Goal: Information Seeking & Learning: Learn about a topic

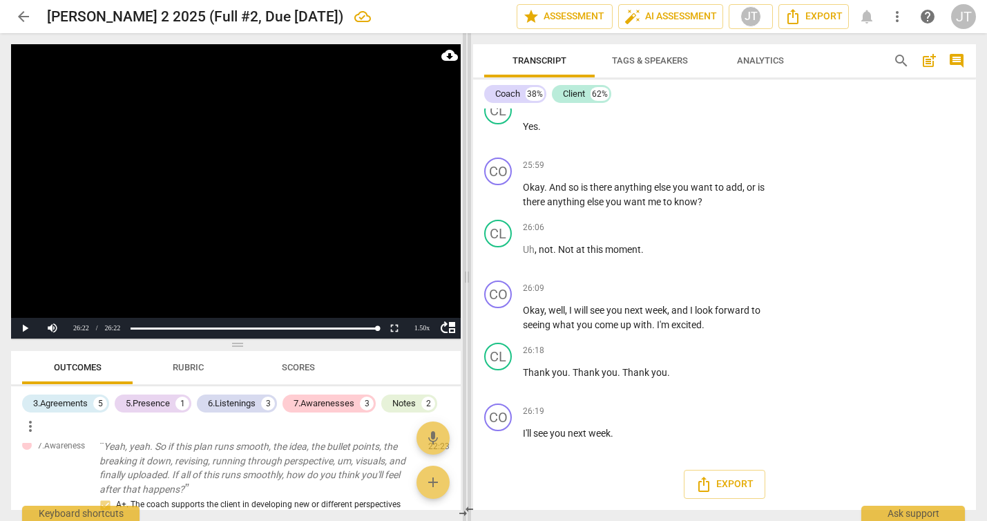
scroll to position [7559, 0]
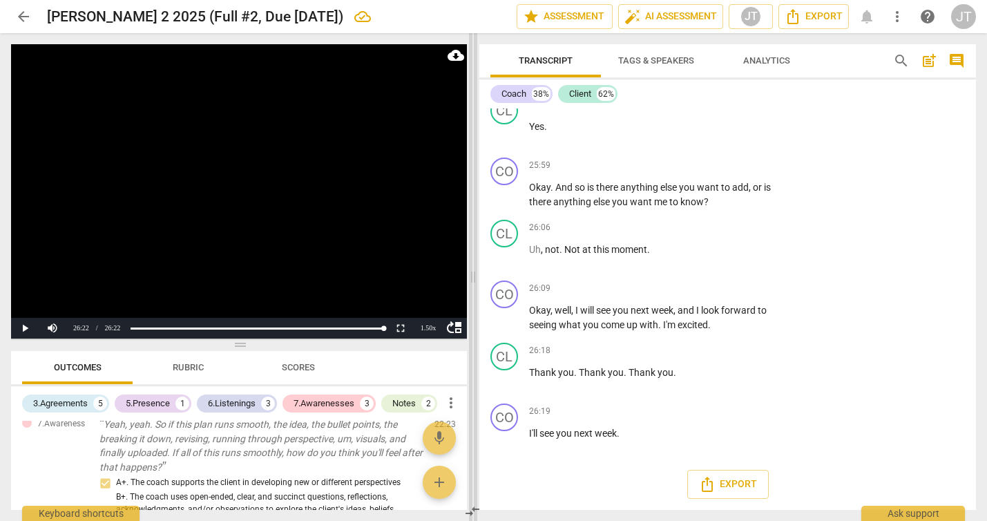
click at [474, 274] on span at bounding box center [473, 277] width 8 height 488
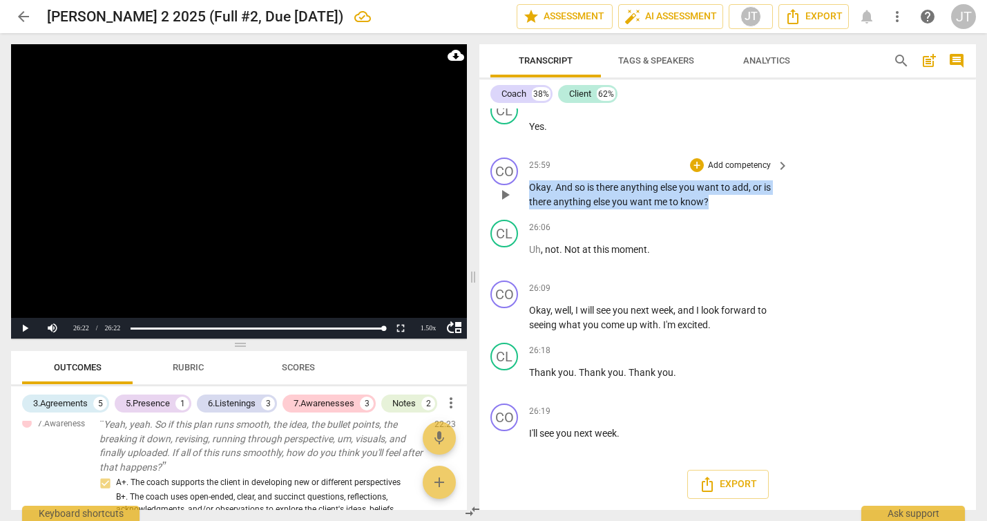
drag, startPoint x: 725, startPoint y: 298, endPoint x: 510, endPoint y: 285, distance: 215.2
click at [510, 214] on div "CO play_arrow pause 25:59 + Add competency keyboard_arrow_right Okay . And so i…" at bounding box center [727, 183] width 497 height 62
click at [745, 172] on p "Add competency" at bounding box center [740, 166] width 66 height 12
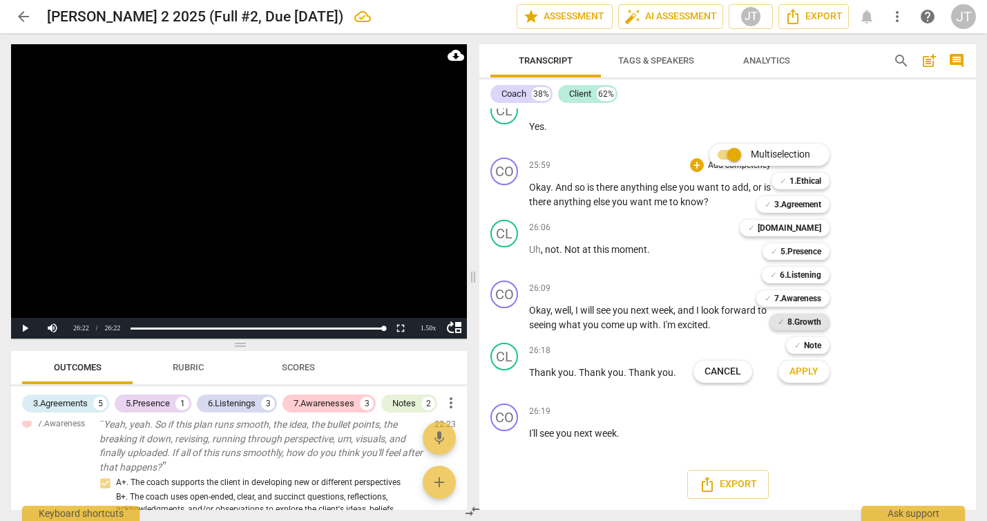
click at [807, 319] on b "8.Growth" at bounding box center [804, 322] width 34 height 17
click at [806, 368] on span "Apply" at bounding box center [803, 372] width 29 height 14
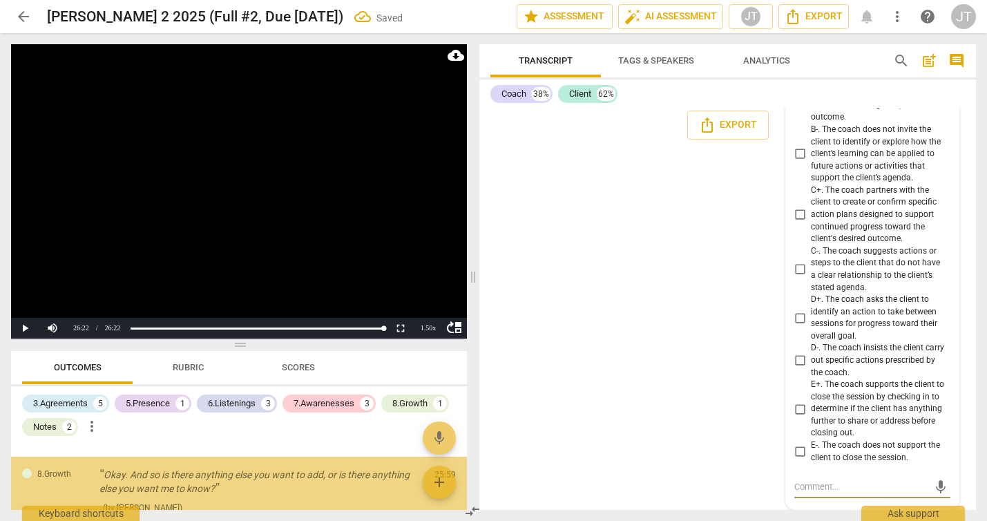
scroll to position [1822, 0]
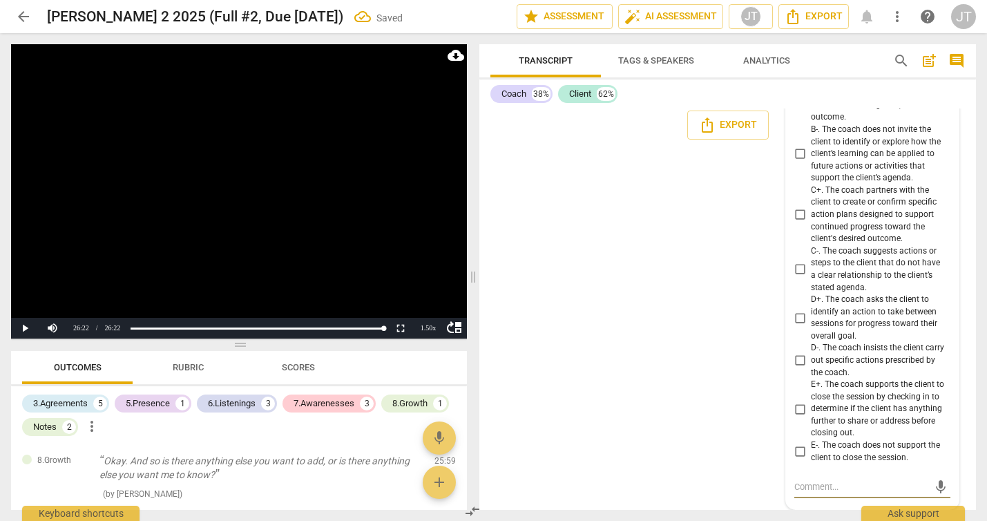
click at [801, 412] on input "E+. The coach supports the client to close the session by checking in to determ…" at bounding box center [800, 409] width 22 height 17
checkbox input "true"
click at [366, 198] on video at bounding box center [239, 191] width 456 height 294
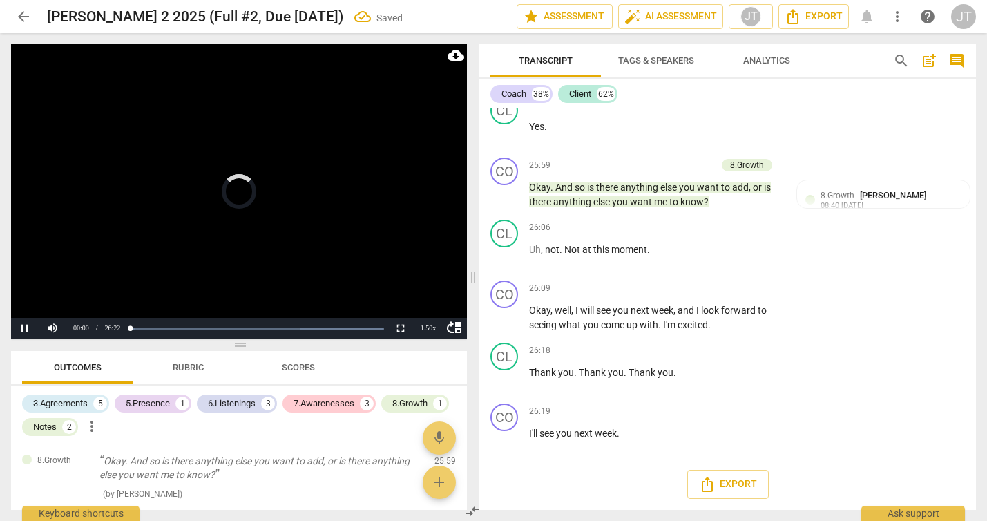
scroll to position [7559, 0]
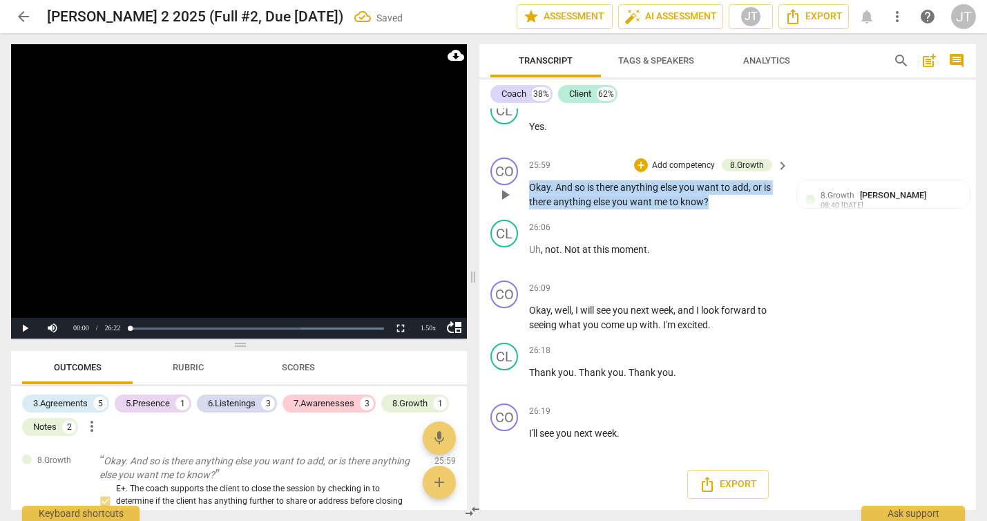
drag, startPoint x: 720, startPoint y: 202, endPoint x: 521, endPoint y: 191, distance: 199.2
click at [521, 191] on div "CO play_arrow pause 25:59 + Add competency 8.Growth keyboard_arrow_right Okay .…" at bounding box center [727, 183] width 497 height 62
copy p "Okay . And so is there anything else you want to add , or is there anything els…"
